Goal: Transaction & Acquisition: Purchase product/service

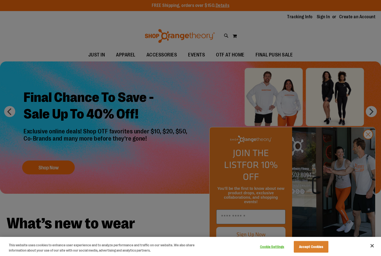
click at [293, 94] on div at bounding box center [190, 128] width 381 height 256
click at [316, 250] on button "Accept Cookies" at bounding box center [311, 247] width 35 height 12
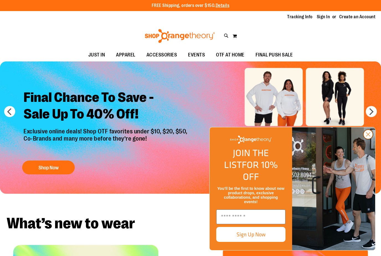
click at [368, 139] on circle "Close dialog" at bounding box center [368, 134] width 9 height 9
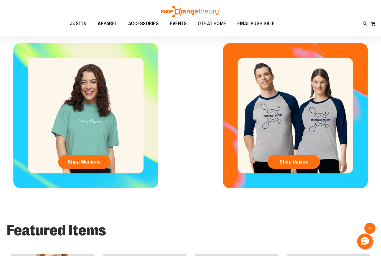
scroll to position [201, 0]
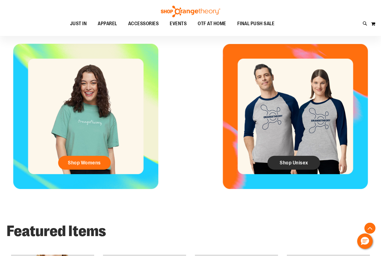
click at [304, 163] on span "Shop Unisex" at bounding box center [294, 163] width 29 height 6
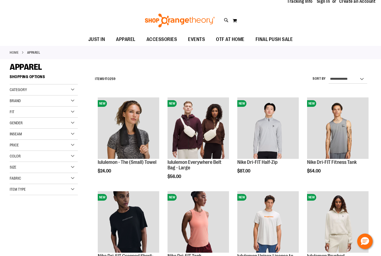
scroll to position [31, 0]
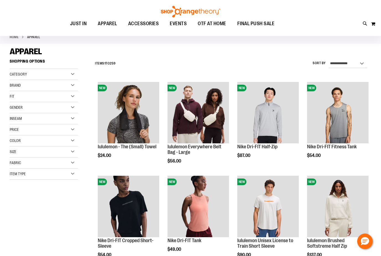
click at [56, 70] on div "Category" at bounding box center [44, 74] width 68 height 11
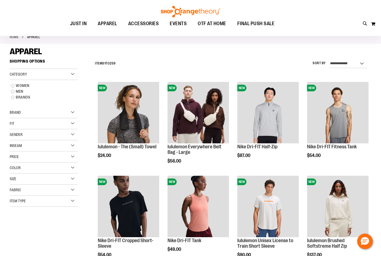
click at [28, 199] on div "Item Type" at bounding box center [44, 201] width 68 height 11
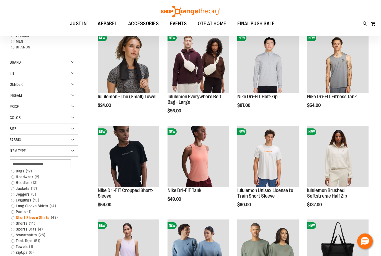
scroll to position [81, 0]
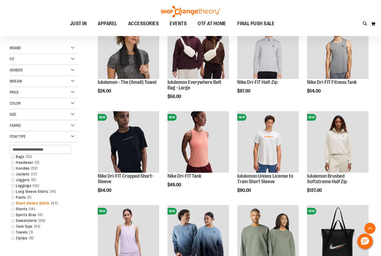
click at [36, 204] on link "Short Sleeve Shirts 47 items" at bounding box center [40, 204] width 65 height 6
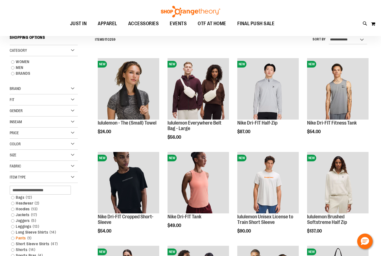
scroll to position [52, 0]
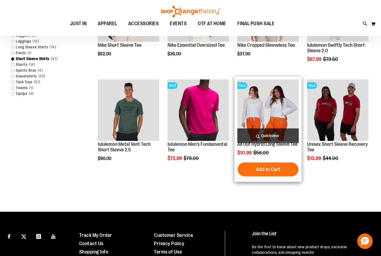
scroll to position [170, 0]
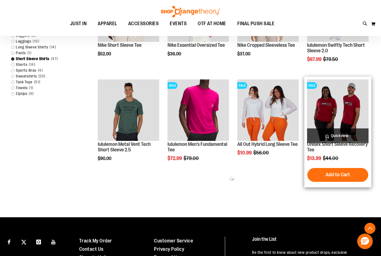
click at [345, 108] on img "product" at bounding box center [338, 111] width 62 height 62
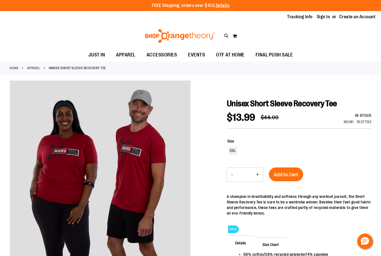
click at [336, 121] on div "In stock Only %1 left SKU 1537792" at bounding box center [350, 120] width 42 height 15
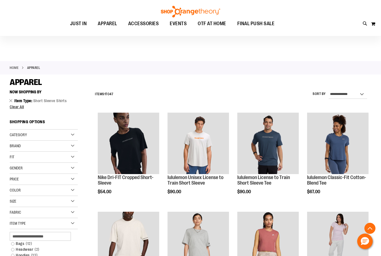
scroll to position [188, 0]
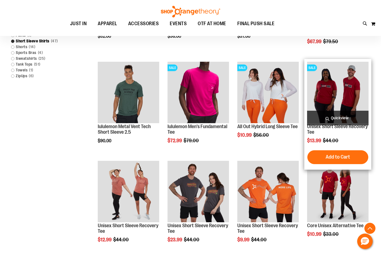
click at [331, 118] on span "Quickview" at bounding box center [338, 118] width 62 height 15
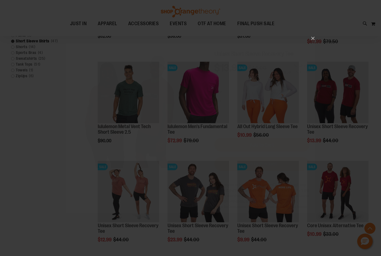
scroll to position [0, 0]
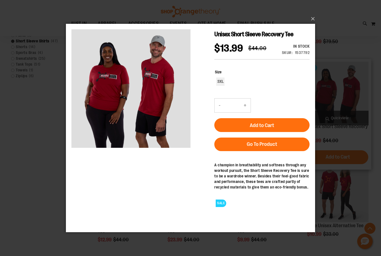
click at [338, 121] on div "×" at bounding box center [190, 128] width 381 height 256
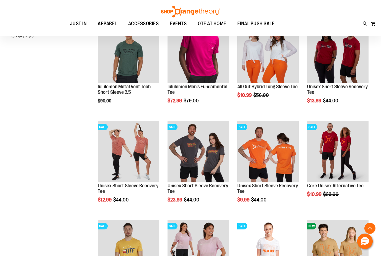
scroll to position [231, 0]
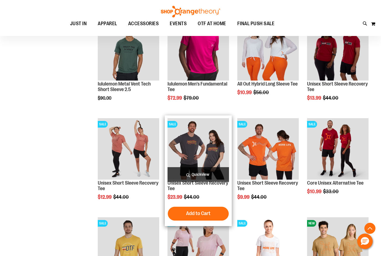
click at [190, 178] on span "Quickview" at bounding box center [199, 174] width 62 height 15
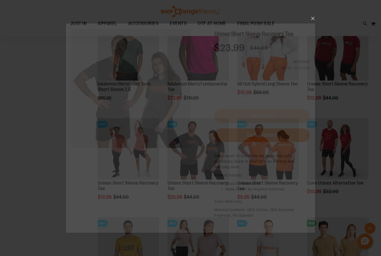
scroll to position [0, 0]
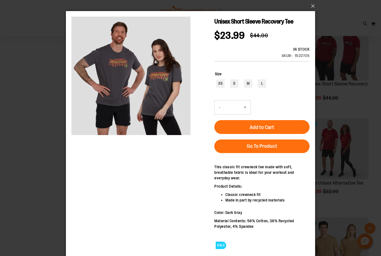
click at [0, 152] on div "×" at bounding box center [190, 128] width 381 height 256
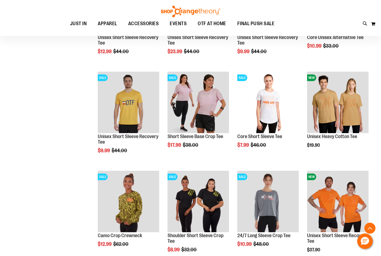
scroll to position [376, 0]
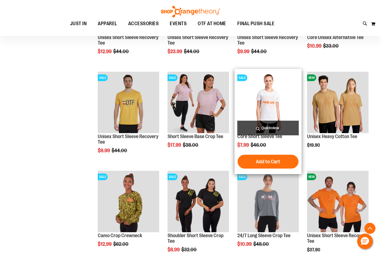
click at [259, 129] on span "Quickview" at bounding box center [268, 128] width 62 height 15
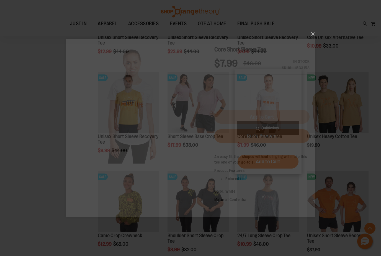
scroll to position [0, 0]
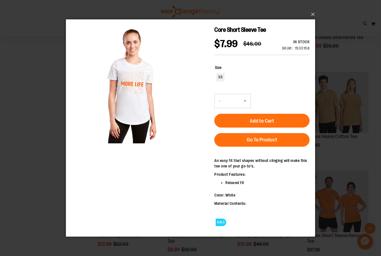
click at [27, 89] on div "×" at bounding box center [190, 128] width 381 height 256
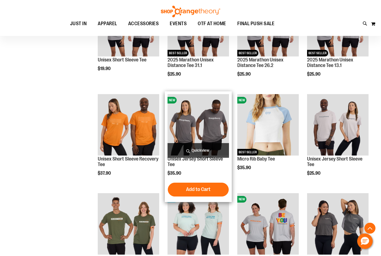
scroll to position [652, 0]
click at [190, 152] on span "Quickview" at bounding box center [199, 150] width 62 height 15
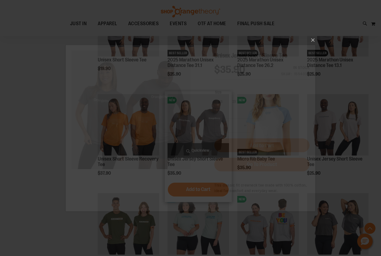
scroll to position [0, 0]
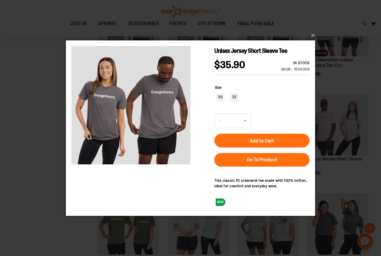
click at [24, 116] on div "×" at bounding box center [190, 128] width 381 height 256
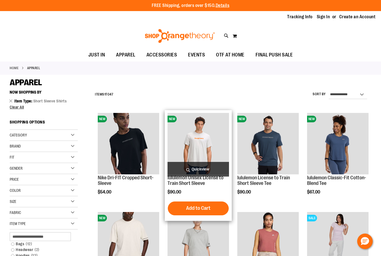
click at [204, 170] on span "Quickview" at bounding box center [199, 169] width 62 height 15
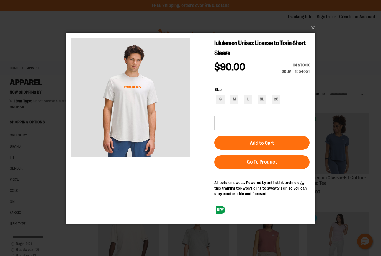
click at [34, 91] on div "×" at bounding box center [190, 128] width 381 height 256
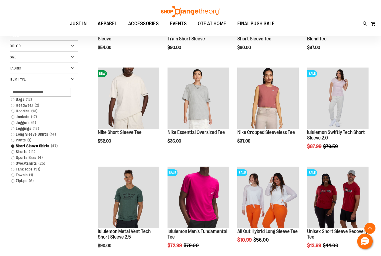
scroll to position [87, 0]
